Goal: Task Accomplishment & Management: Use online tool/utility

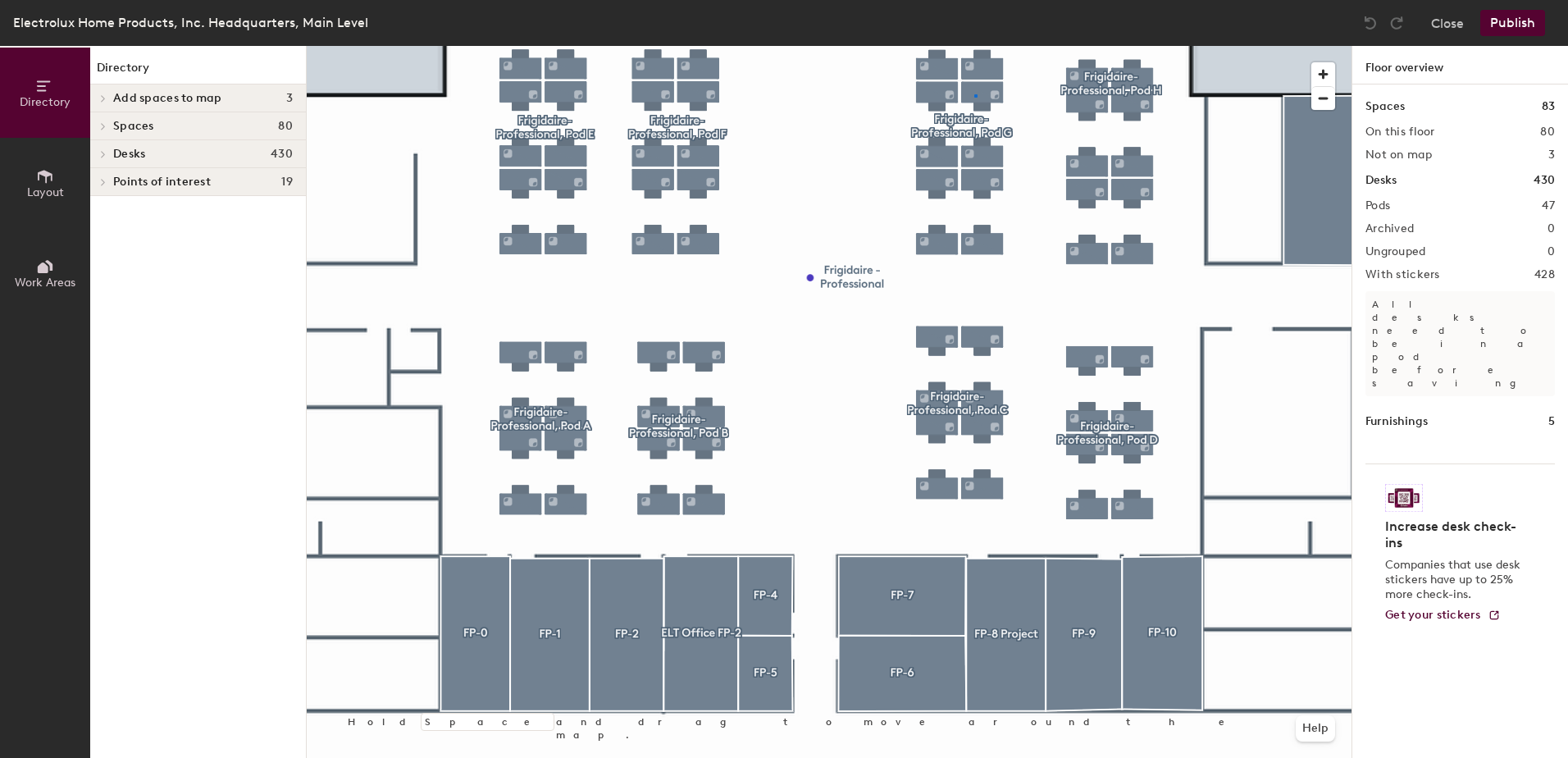
click at [974, 46] on div at bounding box center [829, 46] width 1045 height 0
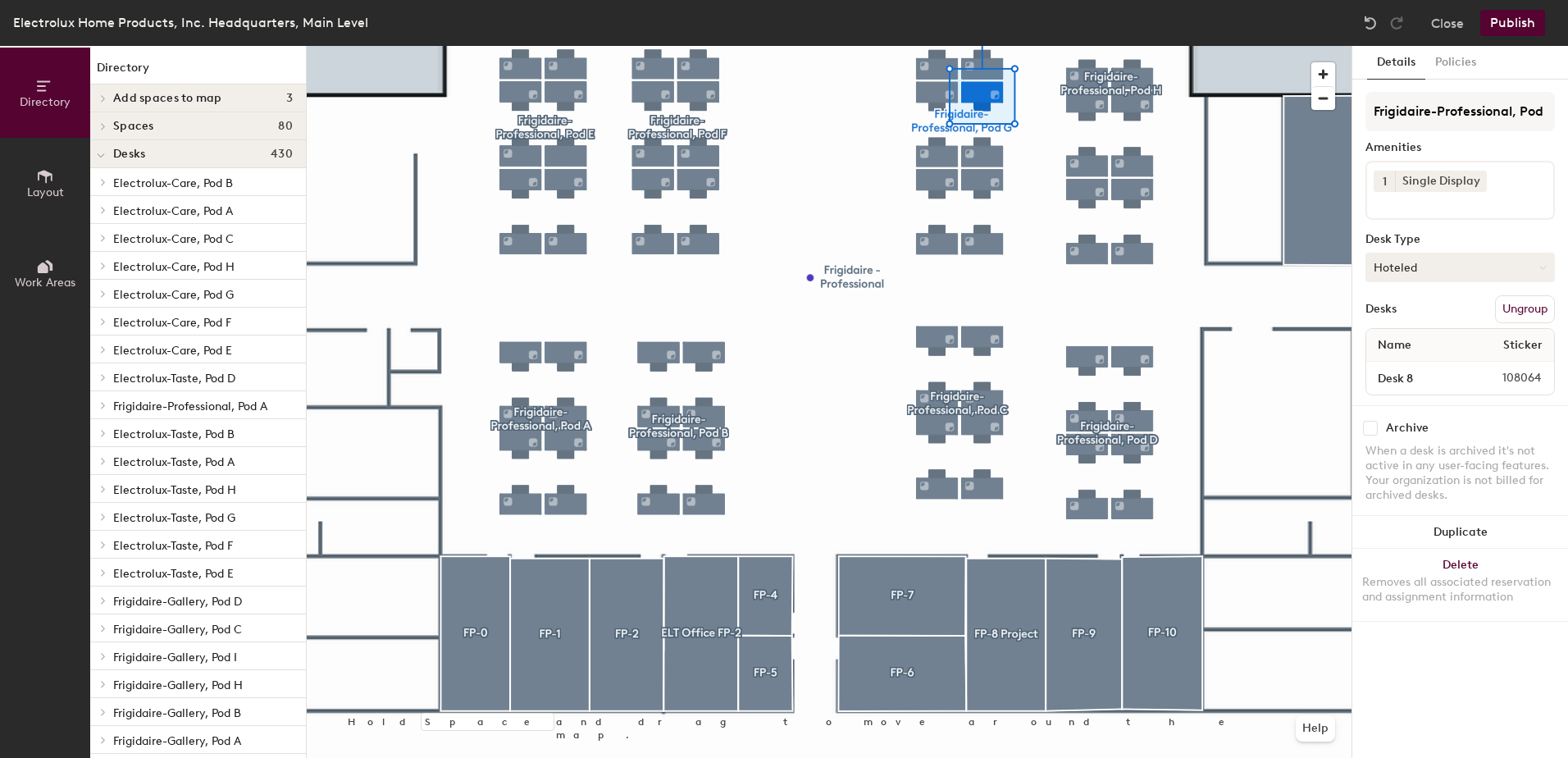
click at [1511, 268] on button "Hoteled" at bounding box center [1461, 267] width 190 height 30
click at [1471, 228] on div "Frigidaire-Professional, Pod G Amenities 1 Single Display Desk Type Hoteled Des…" at bounding box center [1461, 249] width 190 height 313
click at [1477, 266] on button "Hoteled" at bounding box center [1461, 267] width 190 height 30
click at [1419, 309] on div "Assigned" at bounding box center [1448, 319] width 164 height 25
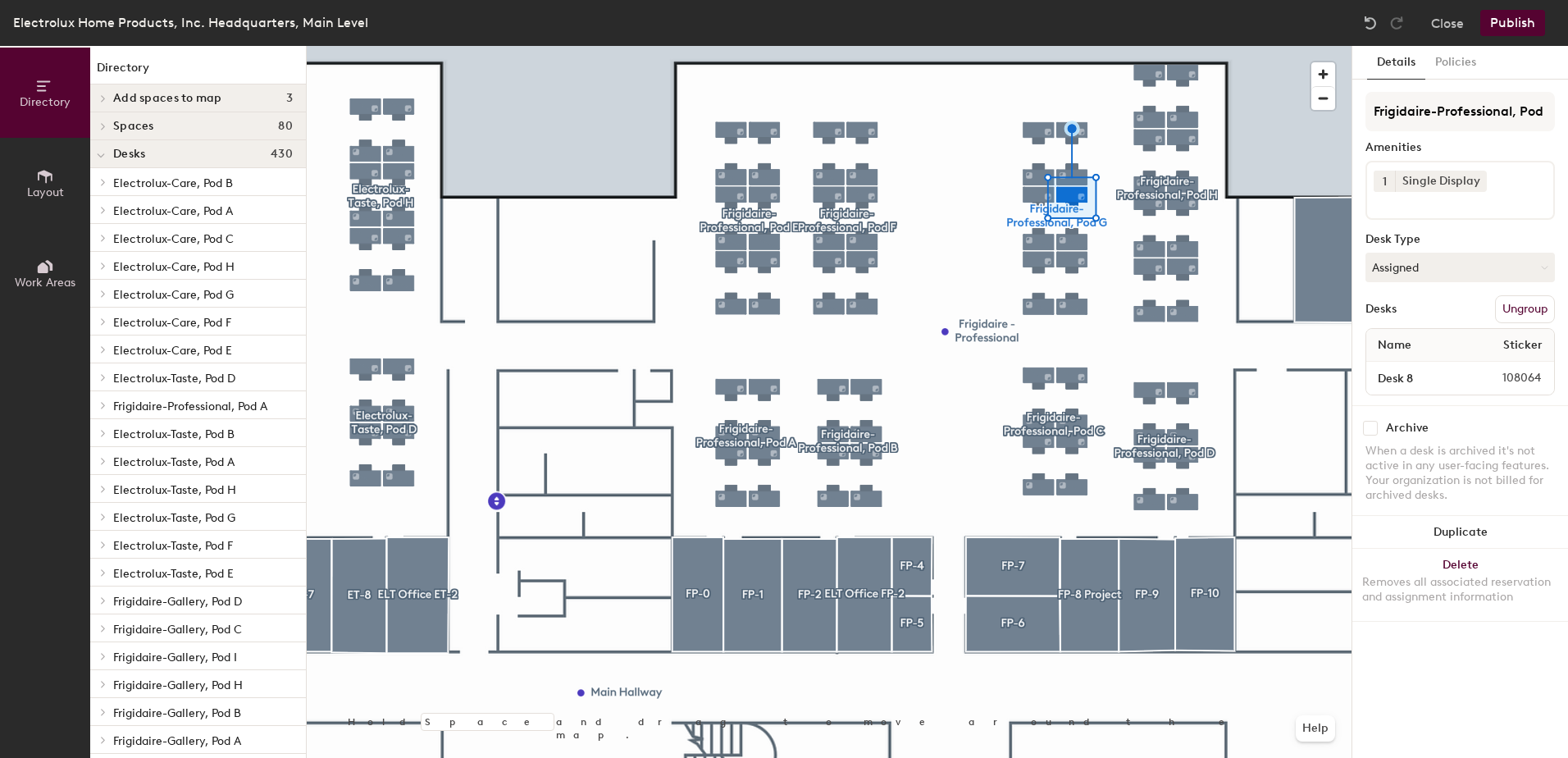
click at [1513, 28] on button "Publish" at bounding box center [1513, 22] width 64 height 26
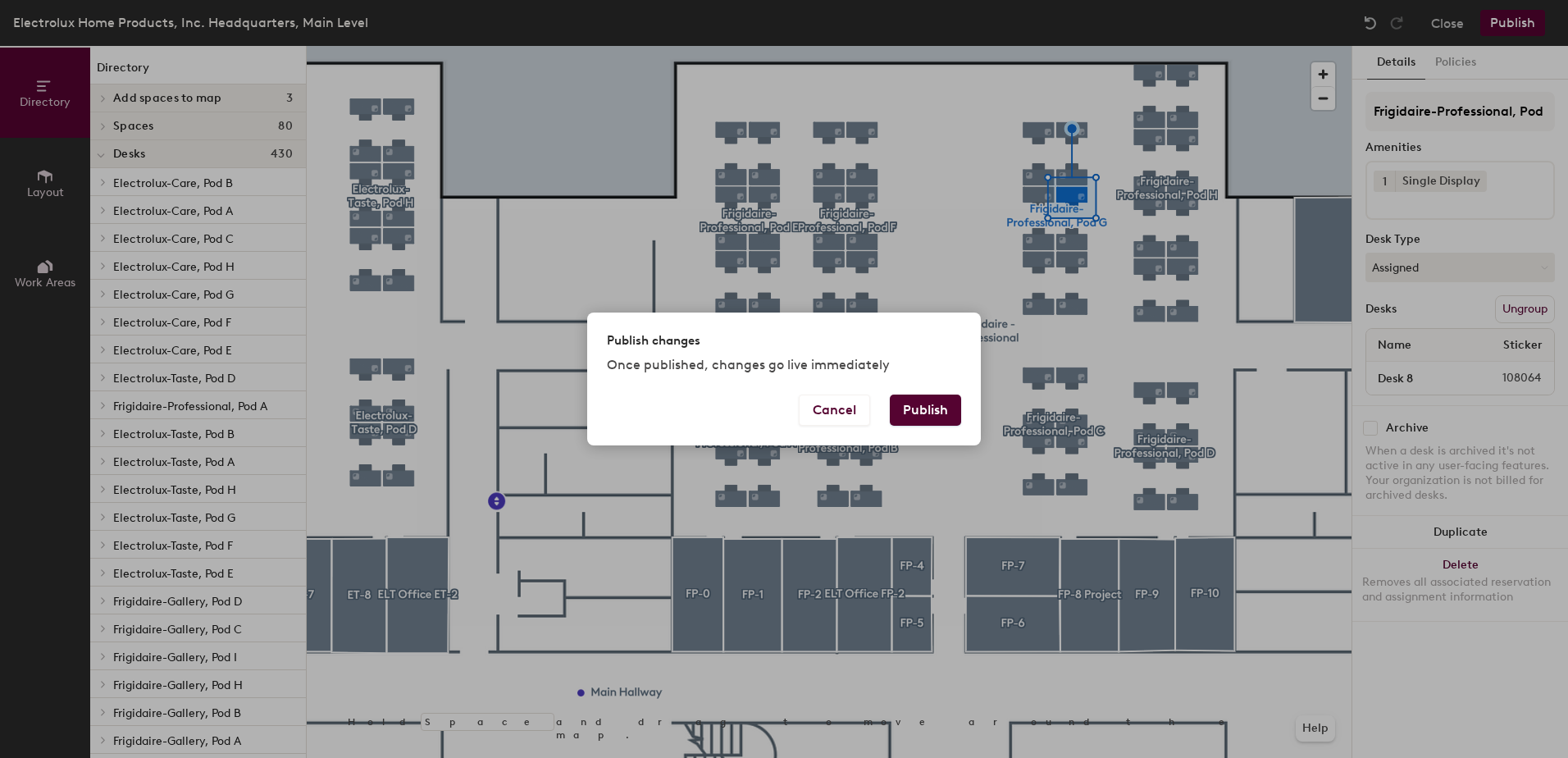
click at [921, 410] on button "Publish" at bounding box center [926, 410] width 72 height 31
